Goal: Task Accomplishment & Management: Use online tool/utility

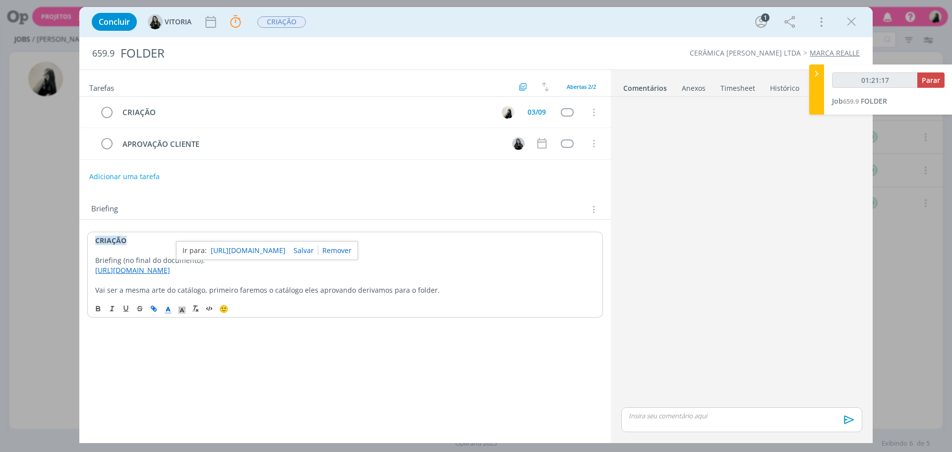
drag, startPoint x: 856, startPoint y: 17, endPoint x: 875, endPoint y: 159, distance: 142.6
click at [856, 17] on icon "dialog" at bounding box center [851, 21] width 15 height 15
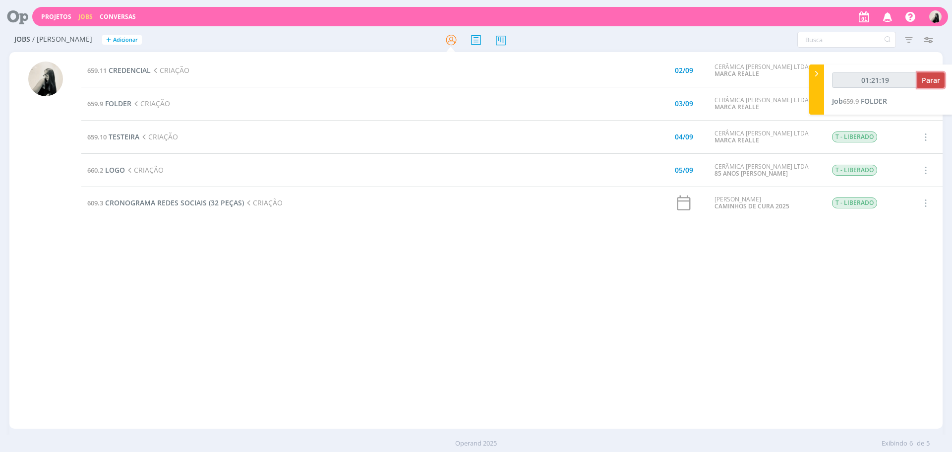
click at [939, 80] on span "Parar" at bounding box center [930, 79] width 18 height 9
type input "01:22:00"
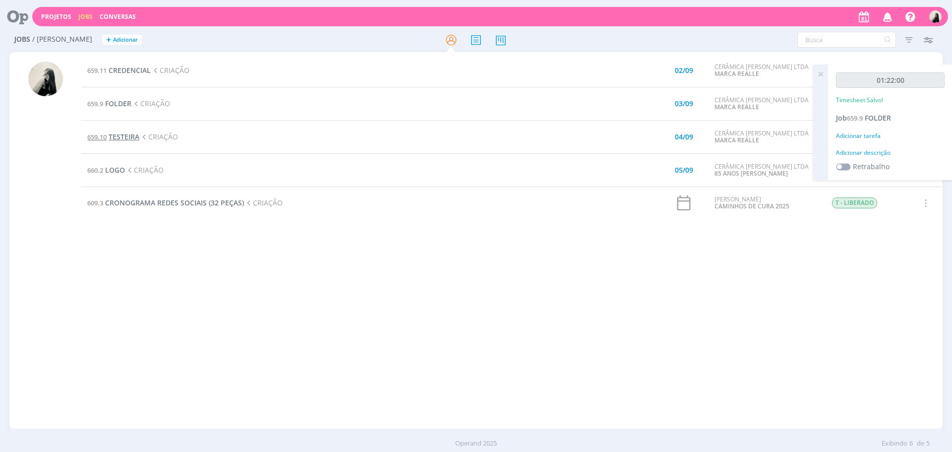
click at [130, 139] on span "TESTEIRA" at bounding box center [124, 136] width 31 height 9
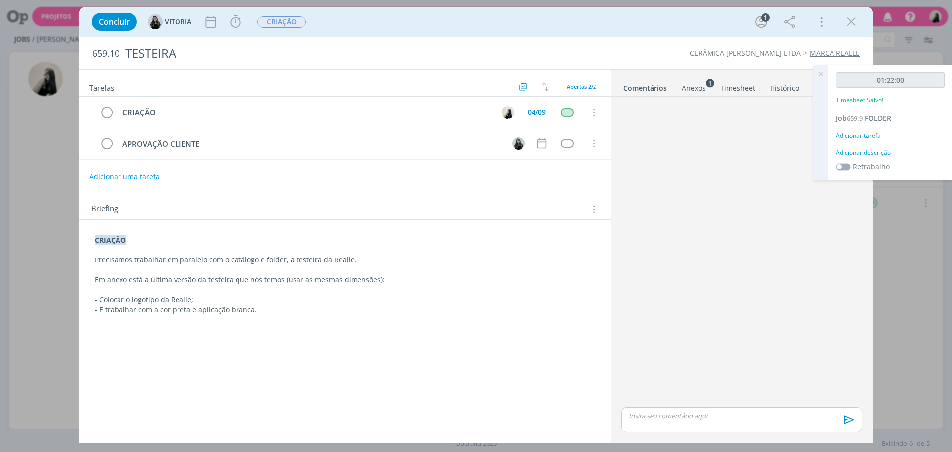
click at [701, 88] on div "Anexos 1" at bounding box center [694, 88] width 24 height 10
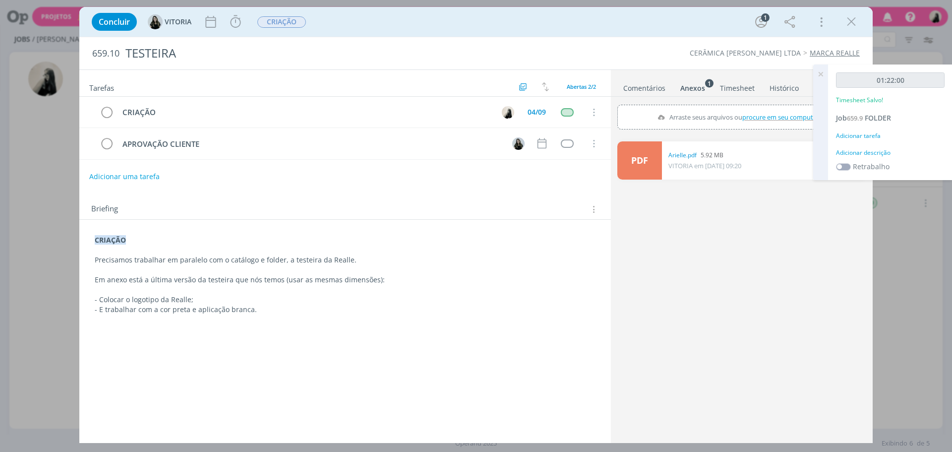
click at [644, 160] on link "PDF" at bounding box center [639, 160] width 45 height 38
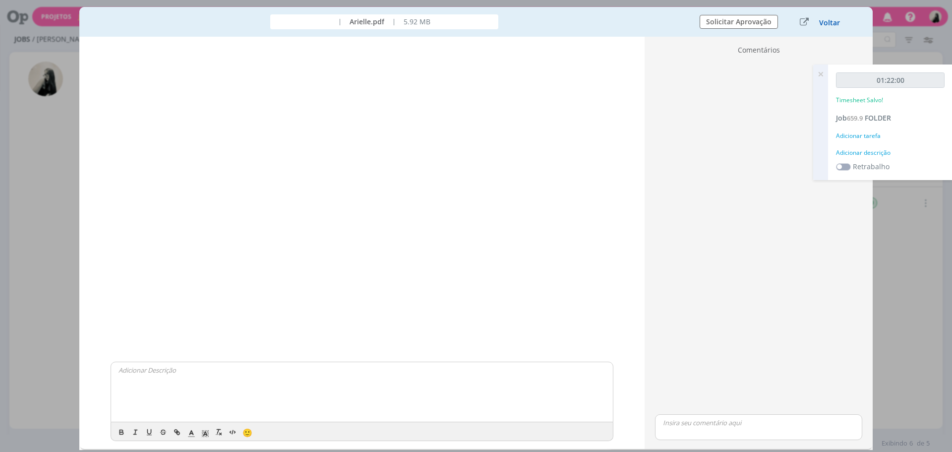
click at [827, 19] on button "Voltar" at bounding box center [829, 23] width 22 height 8
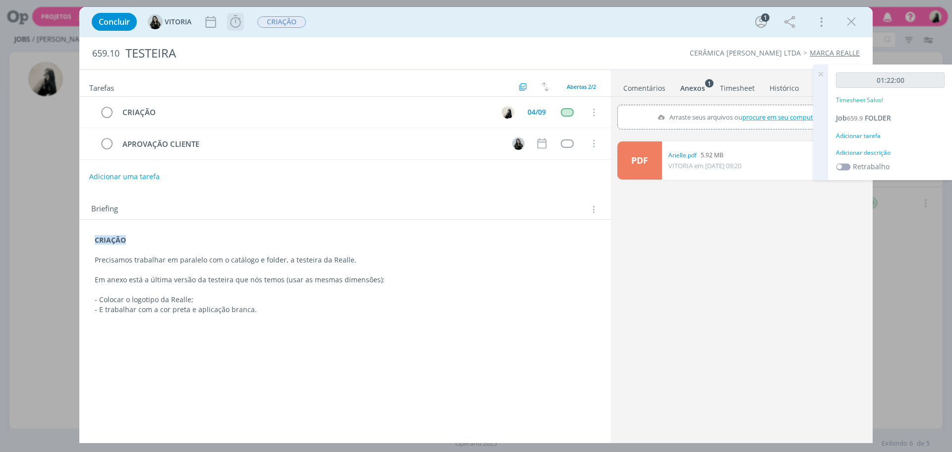
click at [233, 15] on icon "dialog" at bounding box center [235, 21] width 15 height 15
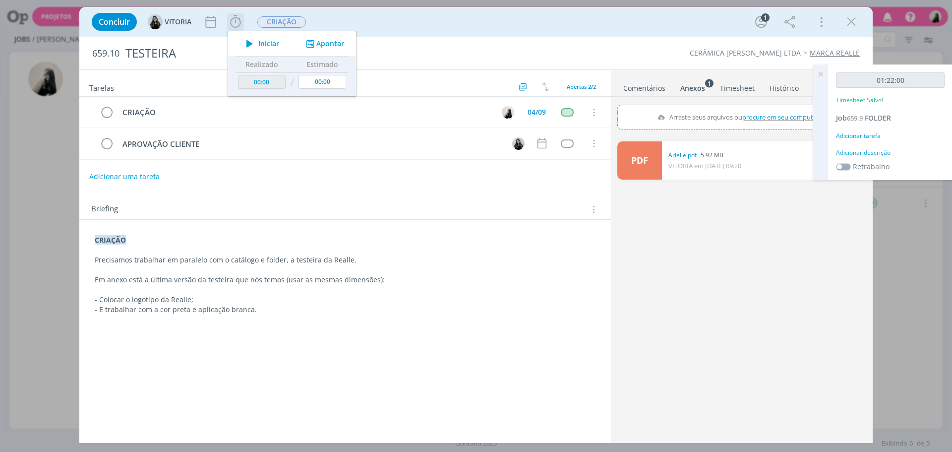
click at [279, 46] on span "Iniciar" at bounding box center [268, 43] width 21 height 7
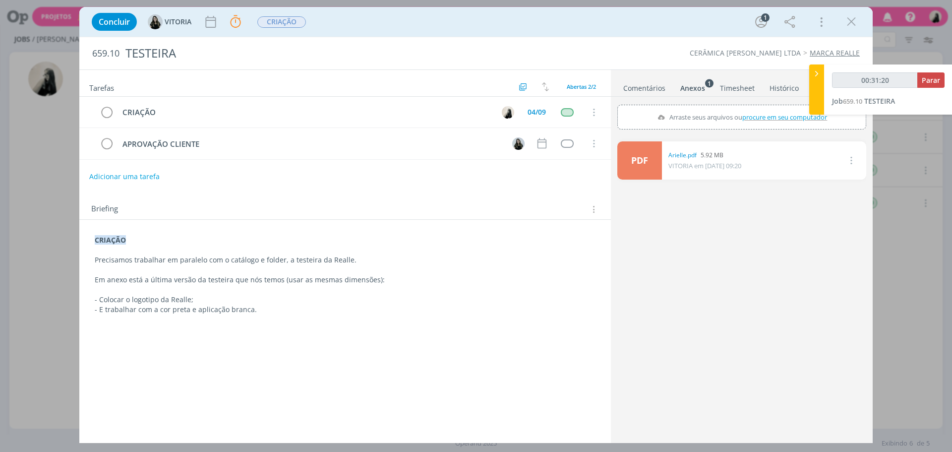
click at [638, 157] on link "PDF" at bounding box center [639, 160] width 45 height 38
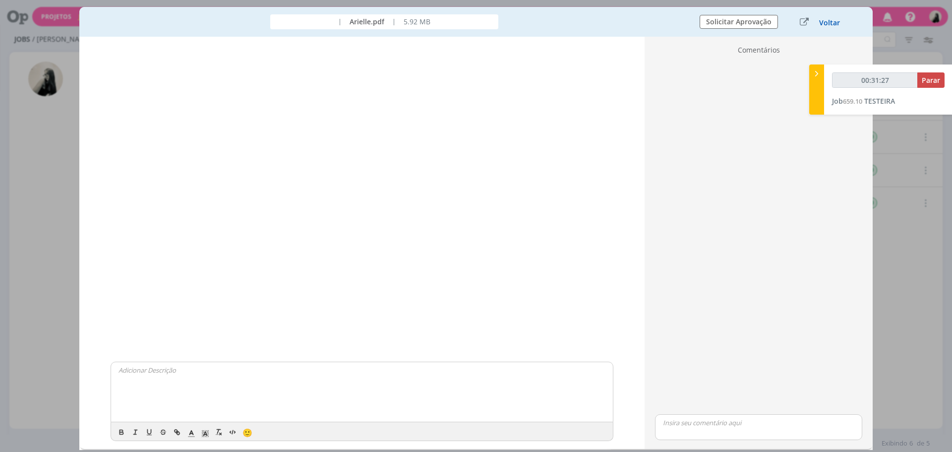
click at [836, 23] on button "Voltar" at bounding box center [829, 23] width 22 height 8
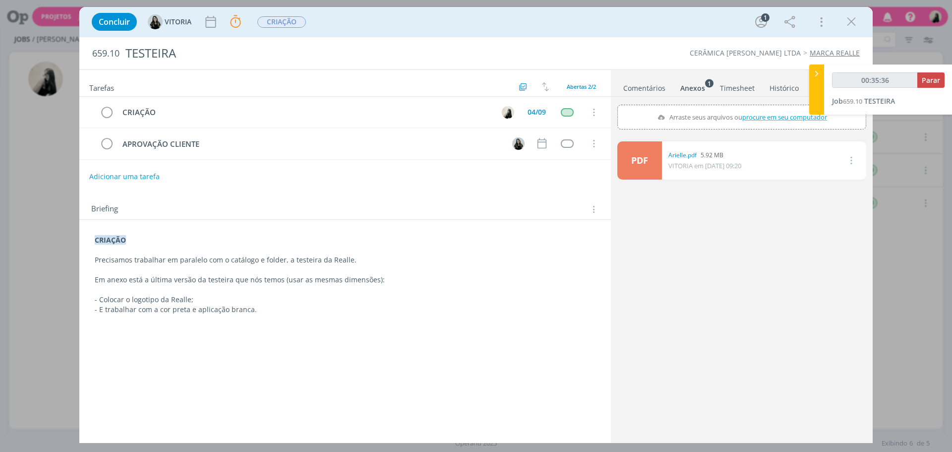
drag, startPoint x: 847, startPoint y: 24, endPoint x: 844, endPoint y: 98, distance: 73.4
click at [847, 24] on icon "dialog" at bounding box center [851, 21] width 15 height 15
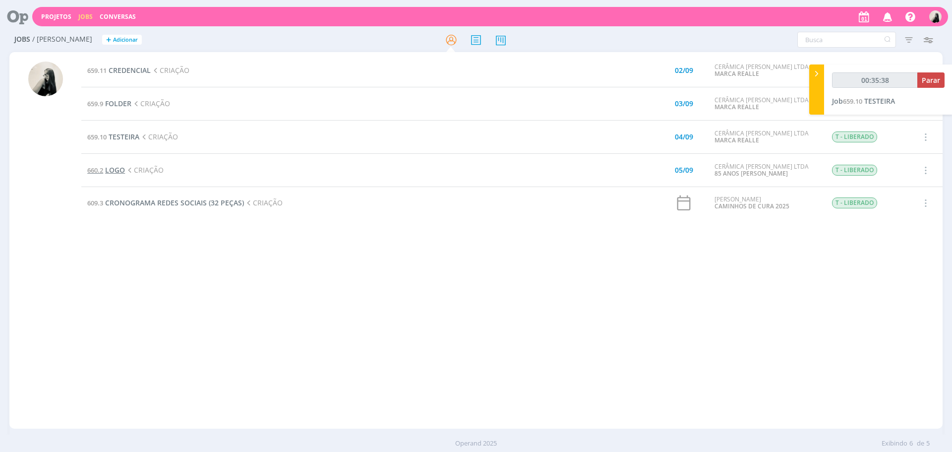
click at [119, 170] on span "LOGO" at bounding box center [115, 169] width 20 height 9
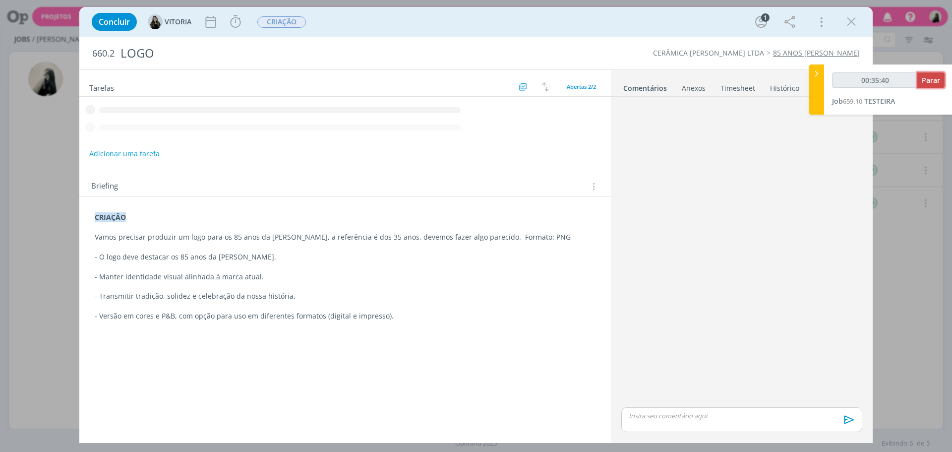
click at [938, 76] on span "Parar" at bounding box center [930, 79] width 18 height 9
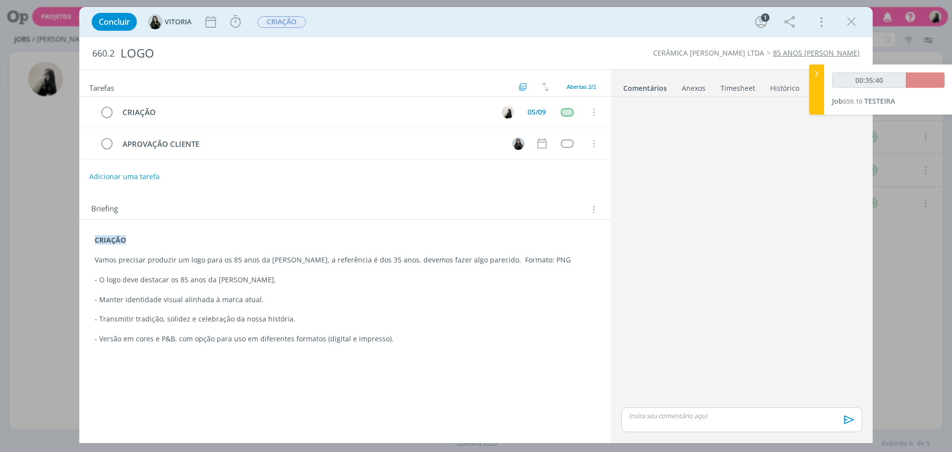
type input "00:36:00"
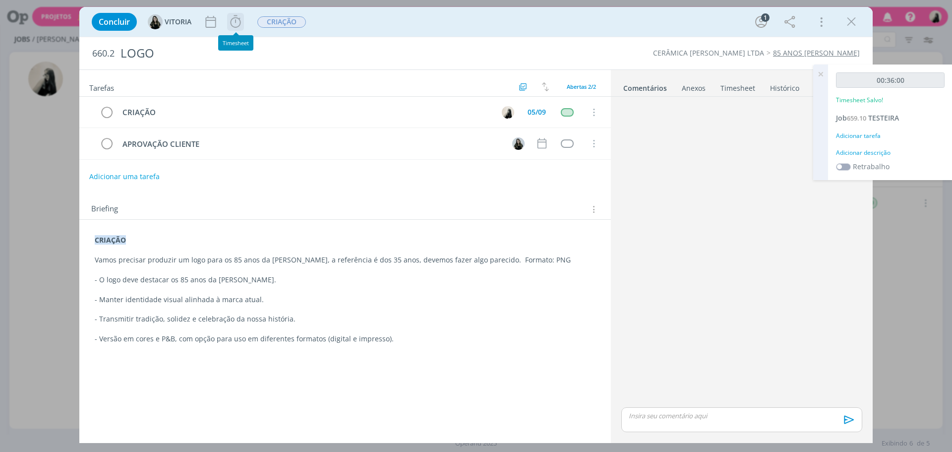
click at [242, 24] on icon "dialog" at bounding box center [235, 21] width 15 height 15
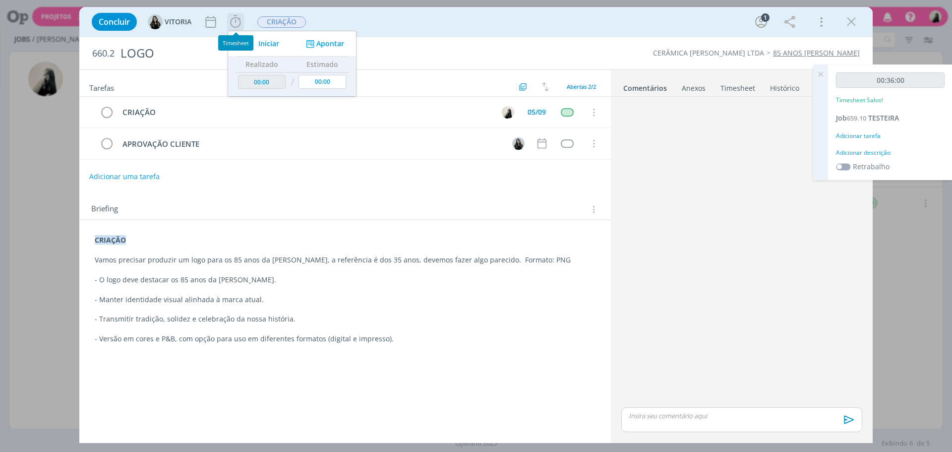
click at [264, 41] on span "Iniciar" at bounding box center [268, 43] width 21 height 7
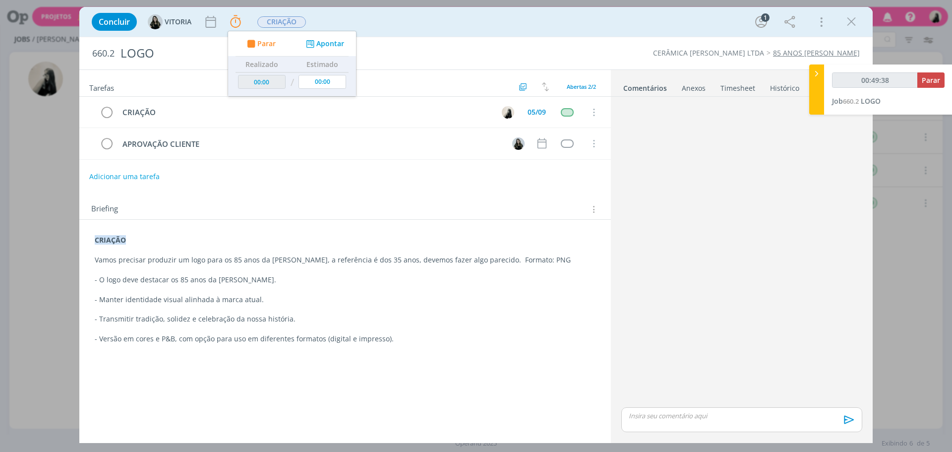
type input "00:50:38"
